Goal: Task Accomplishment & Management: Use online tool/utility

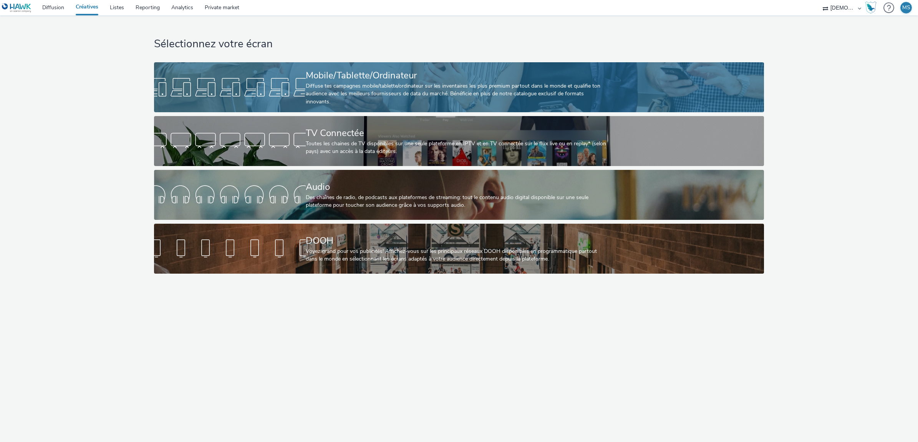
click at [383, 82] on div "Mobile/Tablette/Ordinateur" at bounding box center [457, 75] width 303 height 13
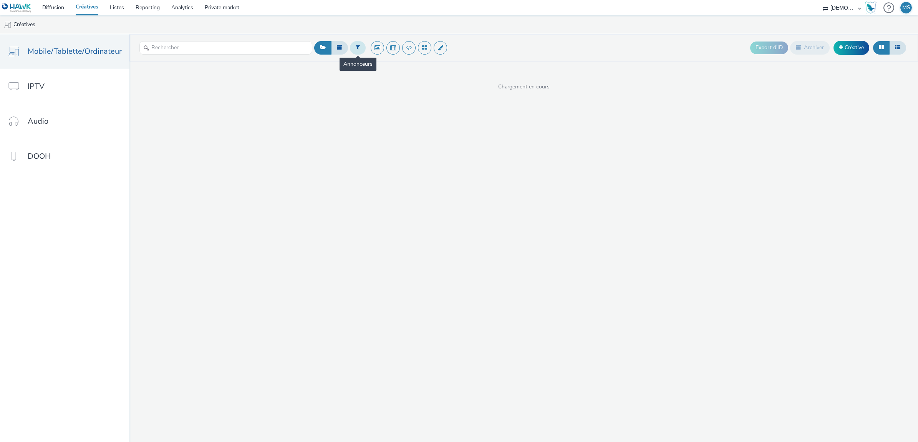
click at [351, 50] on button at bounding box center [358, 47] width 16 height 13
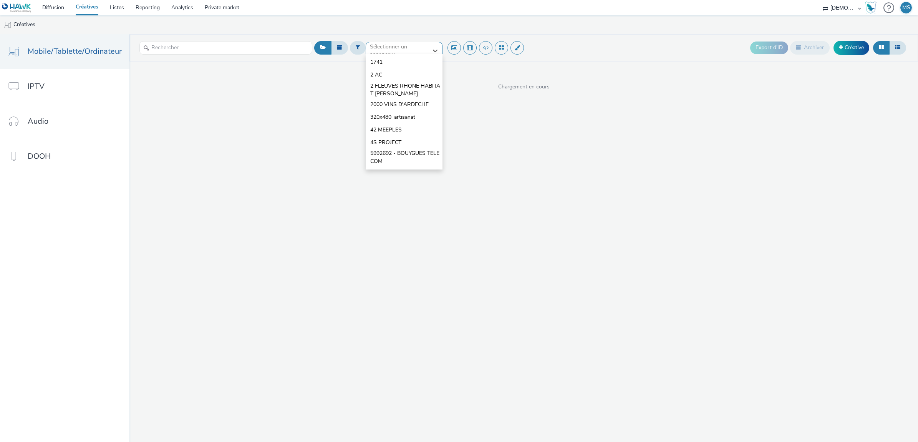
click at [401, 52] on div at bounding box center [397, 50] width 54 height 9
type input "IS4"
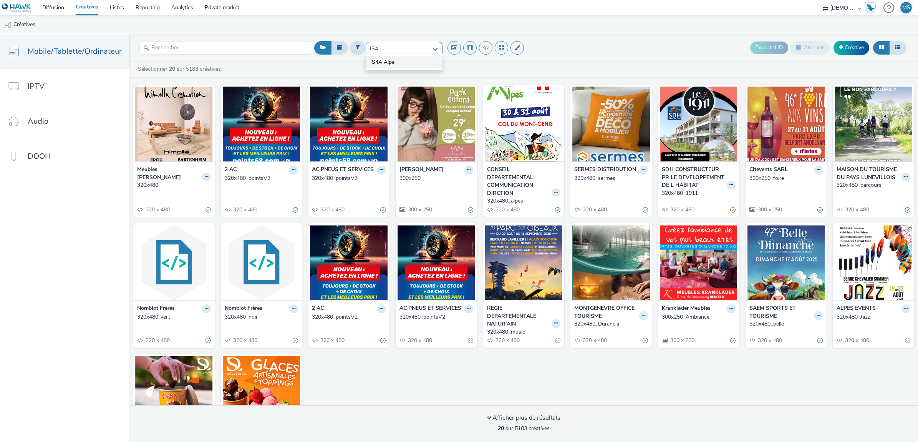
click at [394, 62] on li "IS4A Alpa" at bounding box center [404, 62] width 77 height 13
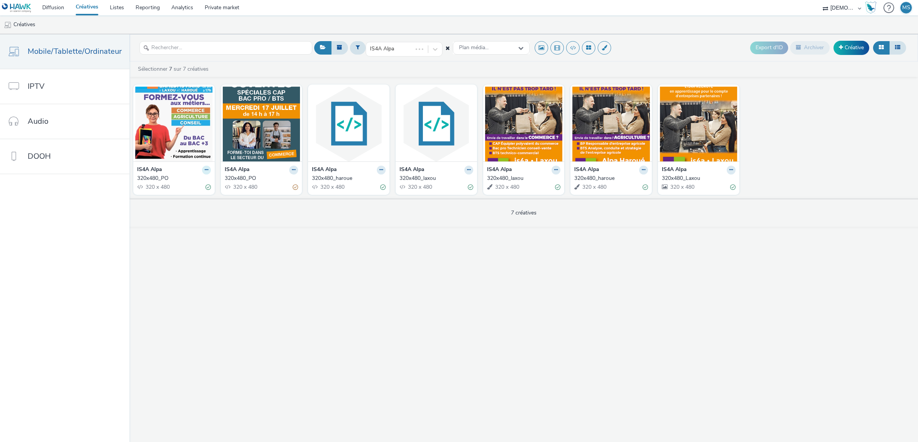
click at [202, 169] on button at bounding box center [206, 170] width 9 height 9
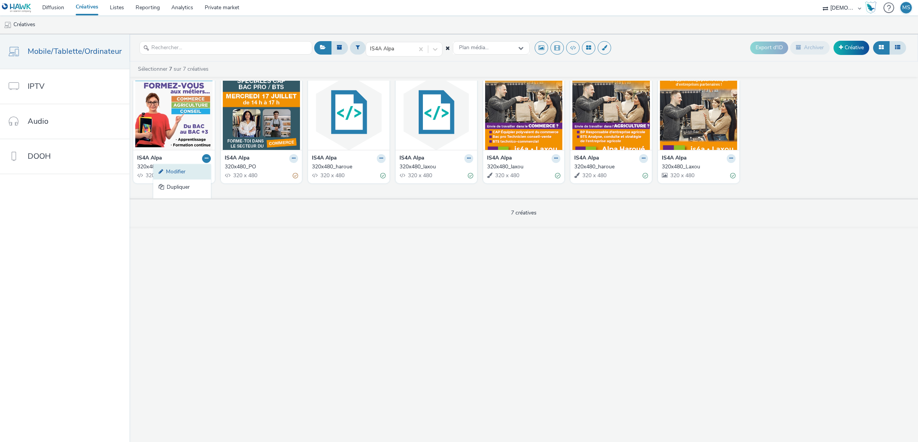
scroll to position [39, 0]
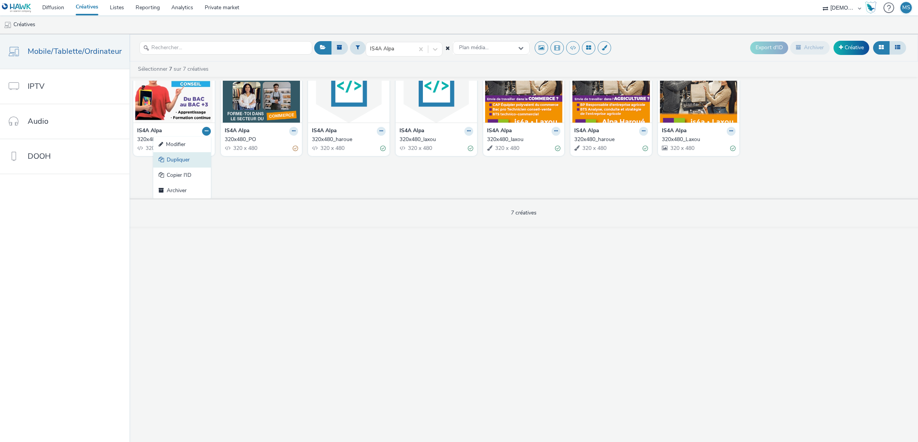
click at [171, 157] on link "Dupliquer" at bounding box center [182, 159] width 58 height 15
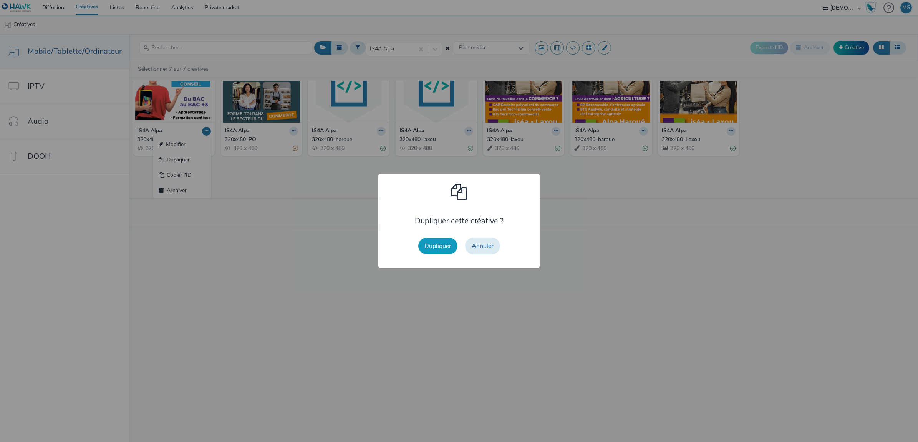
click at [449, 244] on button "Dupliquer" at bounding box center [437, 246] width 39 height 16
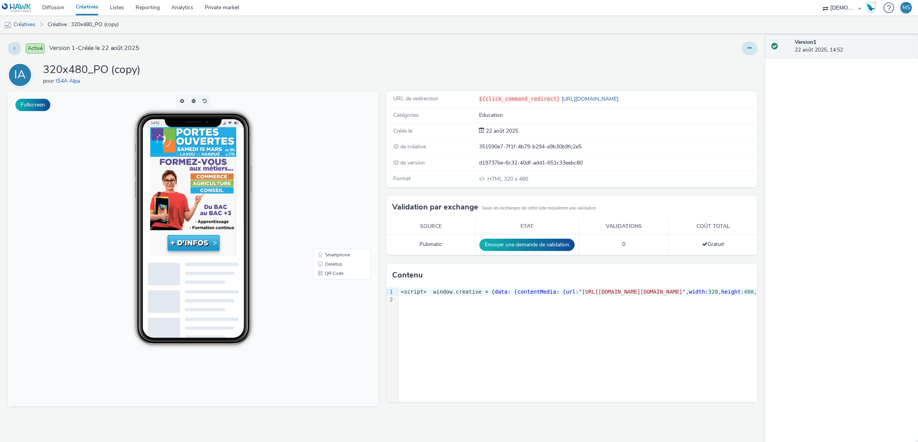
click at [745, 48] on button at bounding box center [750, 48] width 16 height 13
click at [734, 66] on link "Modifier" at bounding box center [729, 63] width 58 height 15
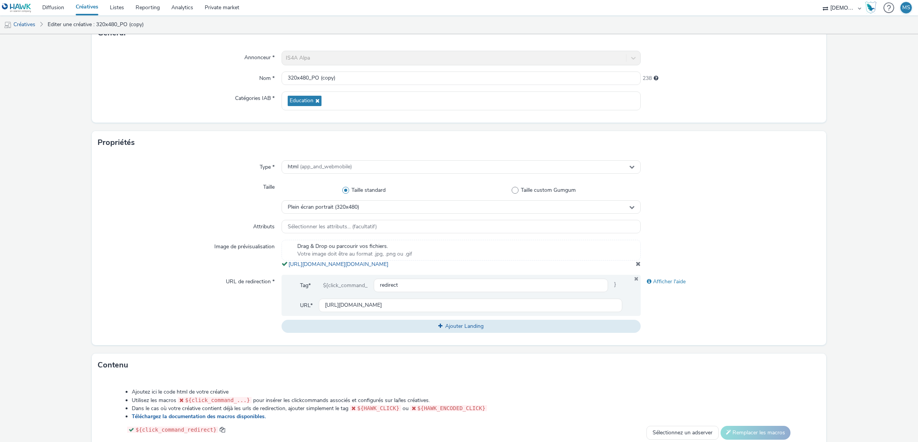
scroll to position [96, 0]
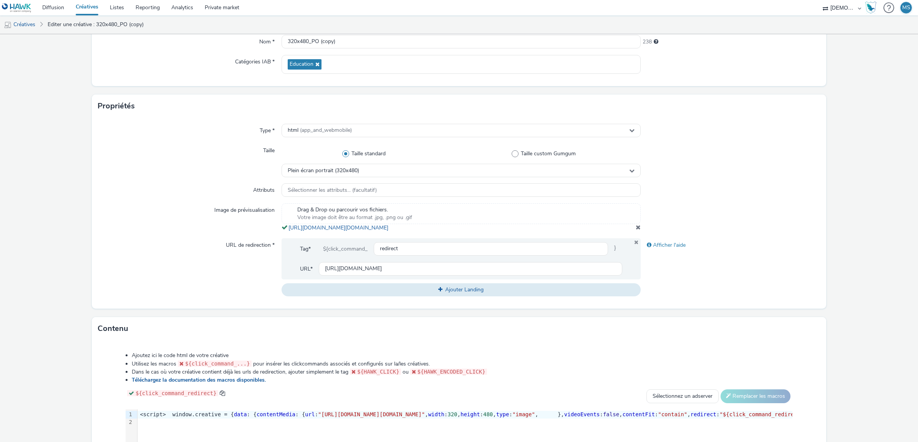
click at [636, 230] on span at bounding box center [638, 227] width 5 height 6
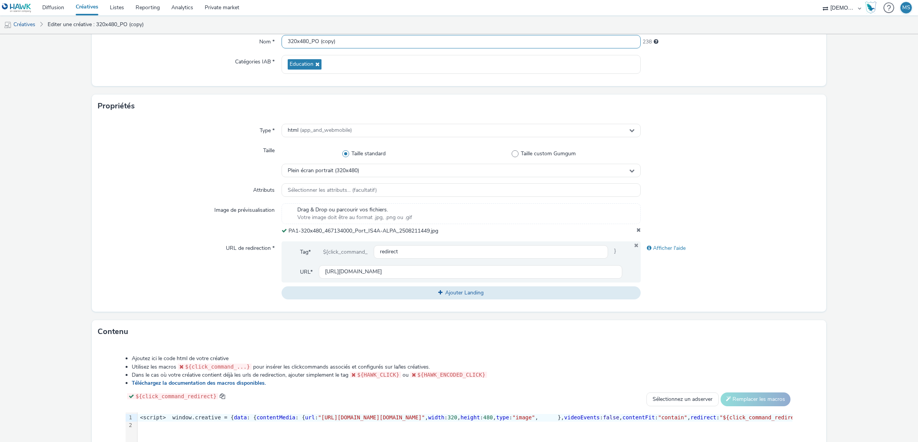
drag, startPoint x: 311, startPoint y: 40, endPoint x: 381, endPoint y: 41, distance: 70.3
click at [381, 41] on input "320x480_PO (copy)" at bounding box center [461, 41] width 359 height 13
type input "320x480_bachelors"
click at [342, 271] on input "[URL][DOMAIN_NAME]" at bounding box center [470, 271] width 303 height 13
click at [341, 271] on input "[URL][DOMAIN_NAME]" at bounding box center [470, 271] width 303 height 13
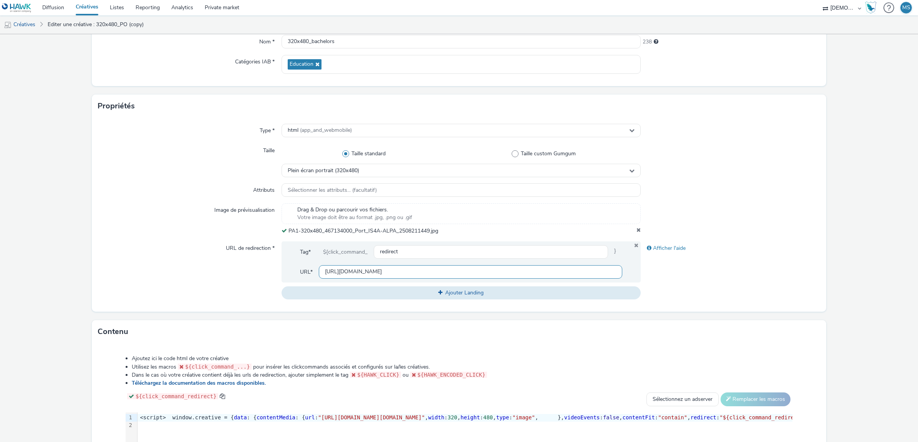
click at [341, 271] on input "[URL][DOMAIN_NAME]" at bounding box center [470, 271] width 303 height 13
paste input "is4a/bachelor-responsable-du-developpement.html?utm_source=ERV&utm_campaign=467…"
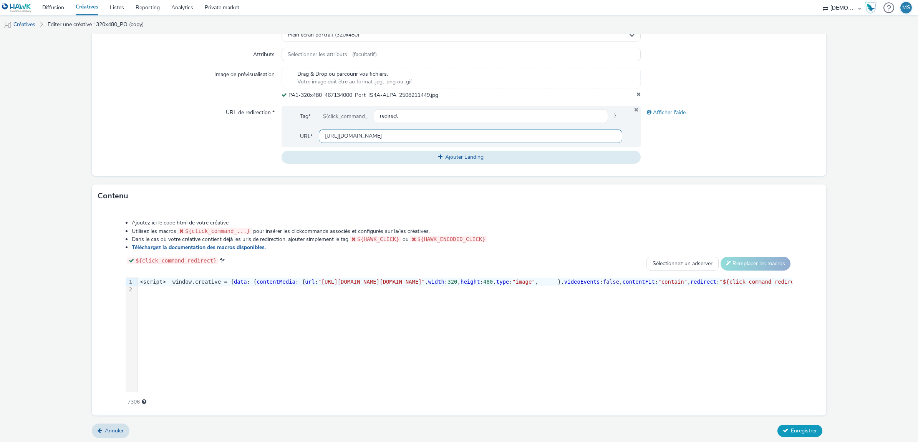
type input "[URL][DOMAIN_NAME]"
click at [791, 429] on span "Enregistrer" at bounding box center [804, 430] width 26 height 7
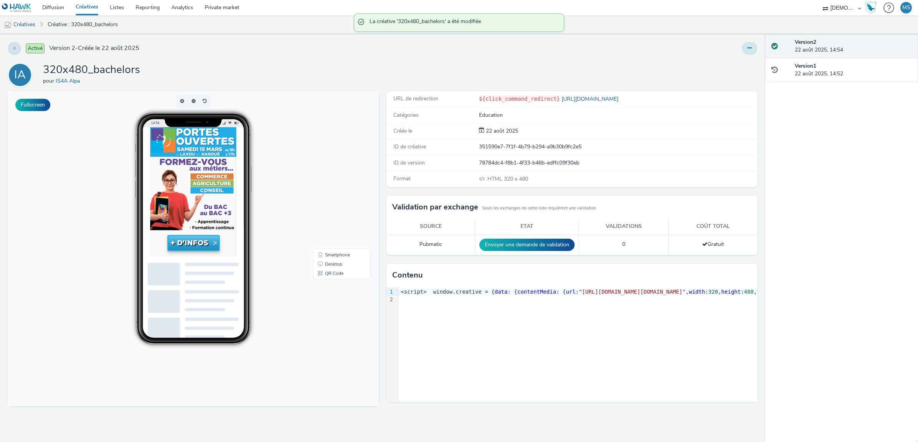
click at [746, 46] on button at bounding box center [750, 48] width 16 height 13
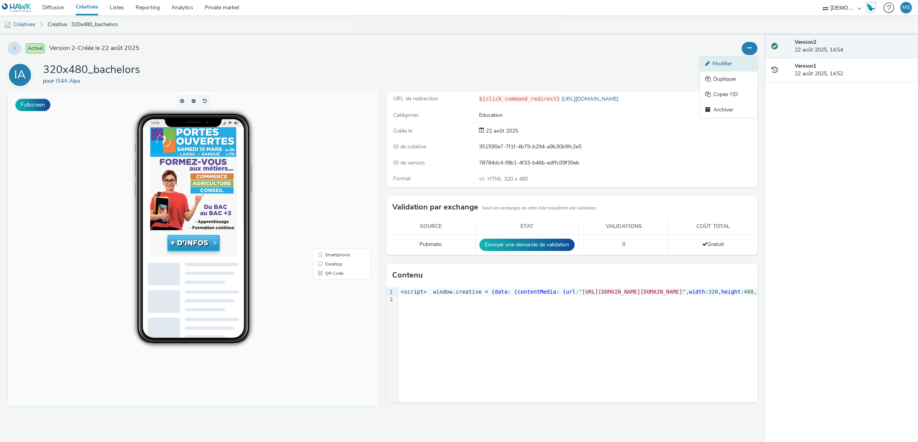
click at [744, 62] on link "Modifier" at bounding box center [729, 63] width 58 height 15
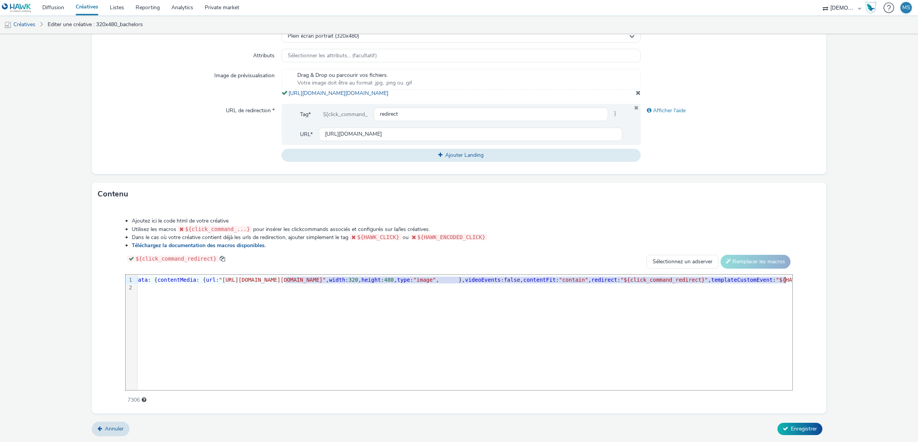
scroll to position [0, 112]
drag, startPoint x: 384, startPoint y: 280, endPoint x: 741, endPoint y: 282, distance: 357.6
click at [313, 282] on span ""[URL][DOMAIN_NAME][DOMAIN_NAME]"" at bounding box center [259, 280] width 107 height 6
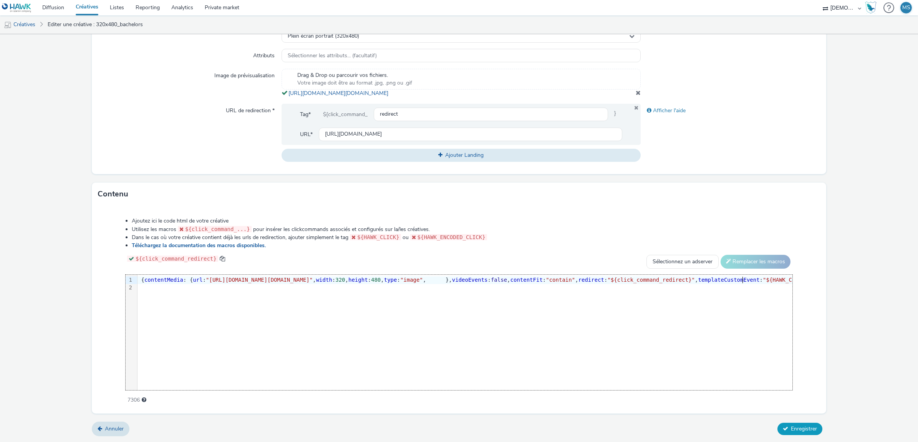
click at [791, 427] on span "Enregistrer" at bounding box center [804, 428] width 26 height 7
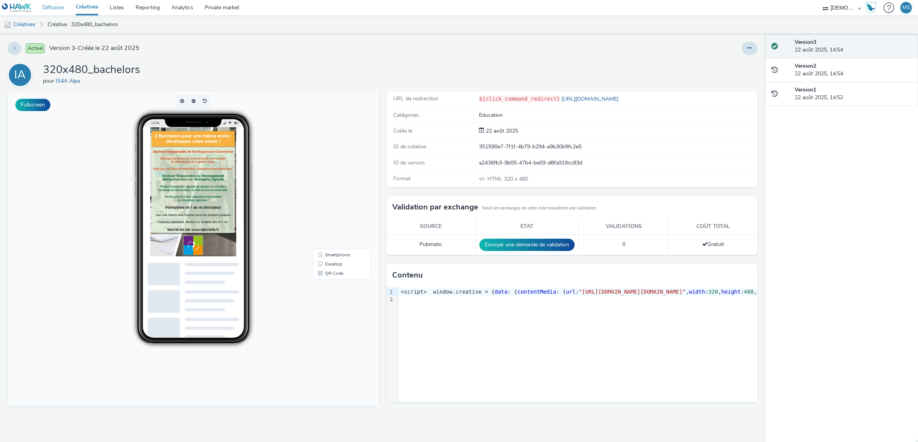
click at [55, 6] on link "Diffusion" at bounding box center [52, 7] width 33 height 15
